Goal: Participate in discussion

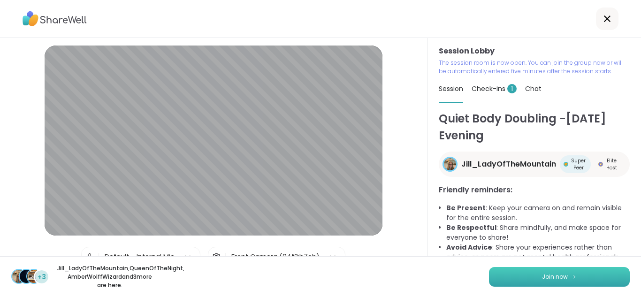
click at [559, 267] on button "Join now" at bounding box center [559, 277] width 141 height 20
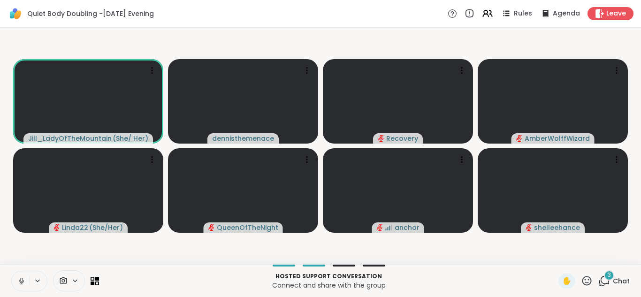
click at [20, 280] on icon at bounding box center [21, 280] width 2 height 4
click at [620, 282] on span "Chat" at bounding box center [620, 280] width 17 height 9
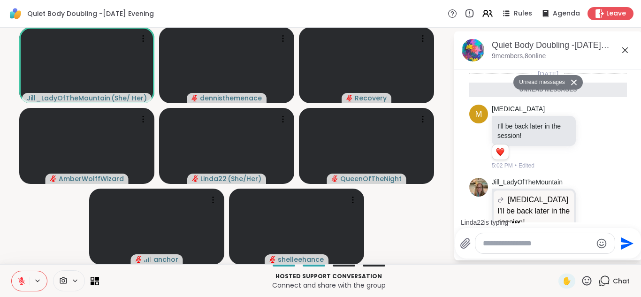
scroll to position [233, 0]
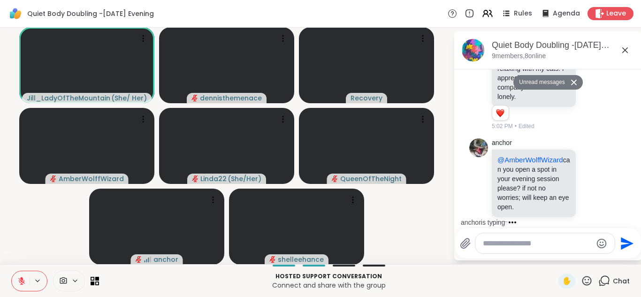
click at [536, 244] on textarea "Type your message" at bounding box center [537, 243] width 109 height 9
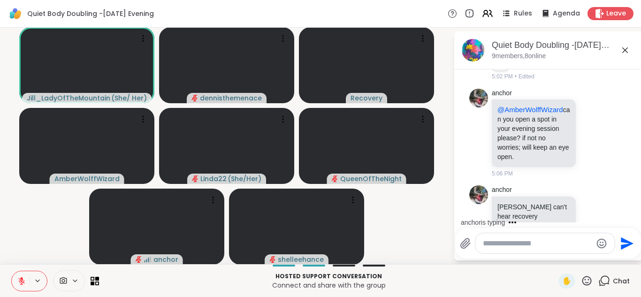
scroll to position [311, 0]
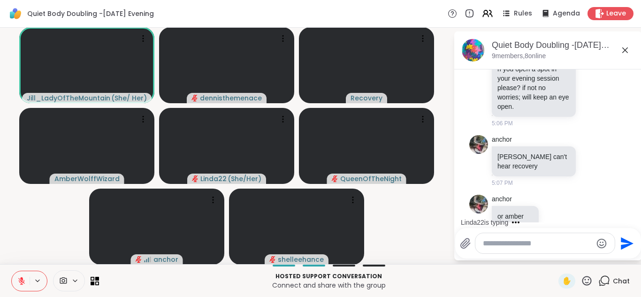
click at [19, 284] on icon at bounding box center [21, 281] width 8 height 8
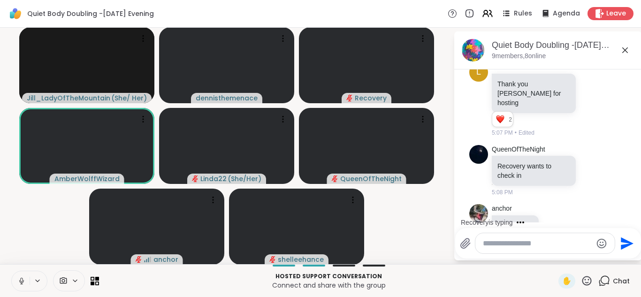
scroll to position [571, 0]
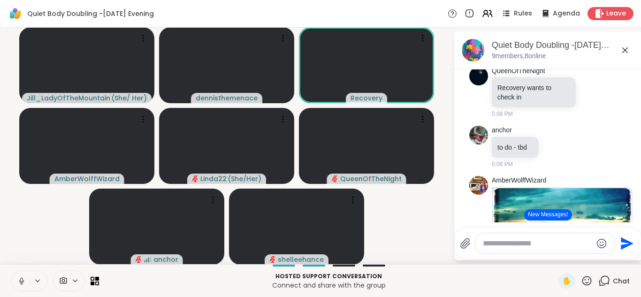
click at [19, 283] on icon at bounding box center [21, 281] width 8 height 8
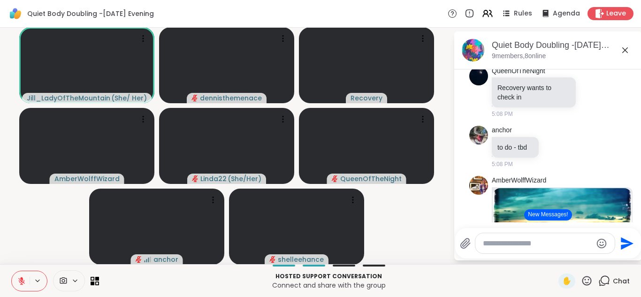
click at [548, 245] on textarea "Type your message" at bounding box center [537, 243] width 109 height 9
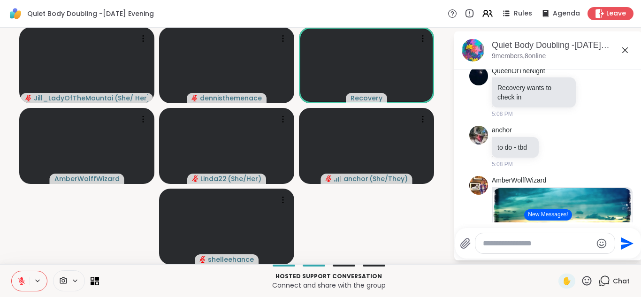
click at [371, 235] on video-player-container "Jill_LadyOfTheMountain ( She/ Her ) dennisthemenace Recovery AmberWolffWizard L…" at bounding box center [227, 145] width 442 height 229
click at [21, 283] on icon at bounding box center [21, 281] width 8 height 8
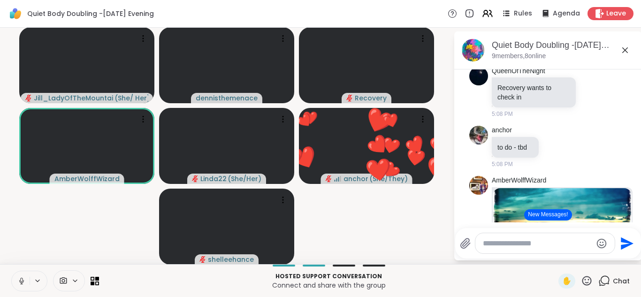
click at [21, 283] on icon at bounding box center [21, 281] width 8 height 8
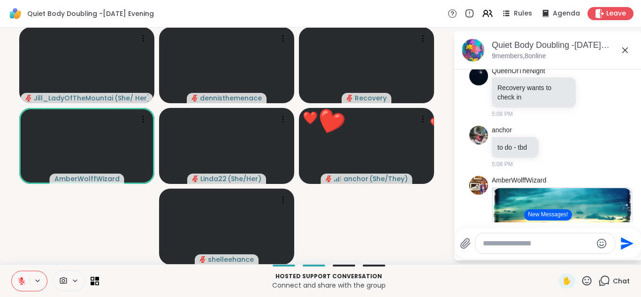
click at [19, 284] on icon at bounding box center [21, 281] width 8 height 8
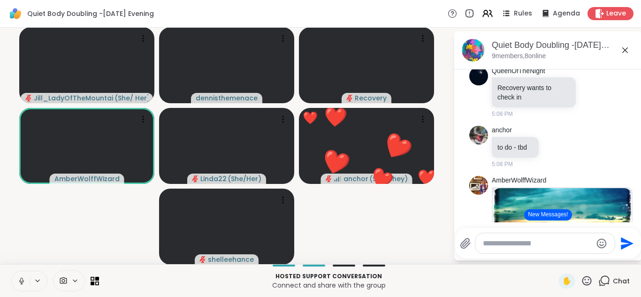
click at [21, 279] on icon at bounding box center [21, 281] width 8 height 8
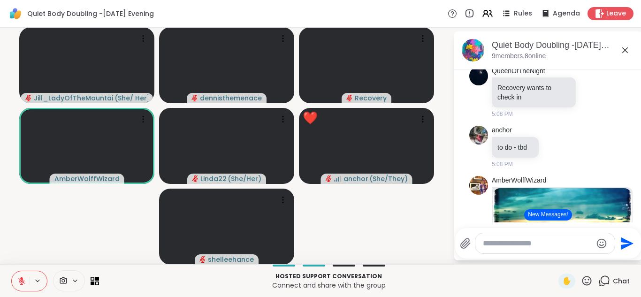
click at [21, 279] on icon at bounding box center [21, 279] width 3 height 4
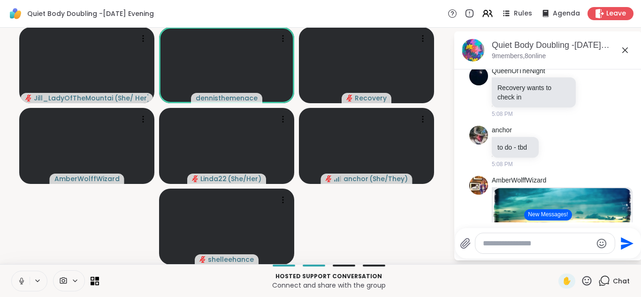
click at [21, 279] on icon at bounding box center [21, 281] width 8 height 8
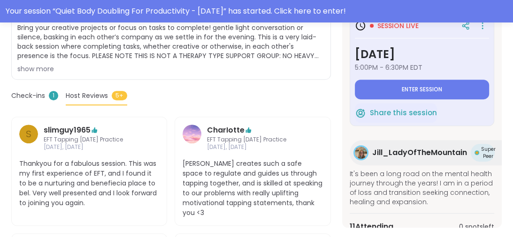
scroll to position [130, 0]
